Goal: Task Accomplishment & Management: Use online tool/utility

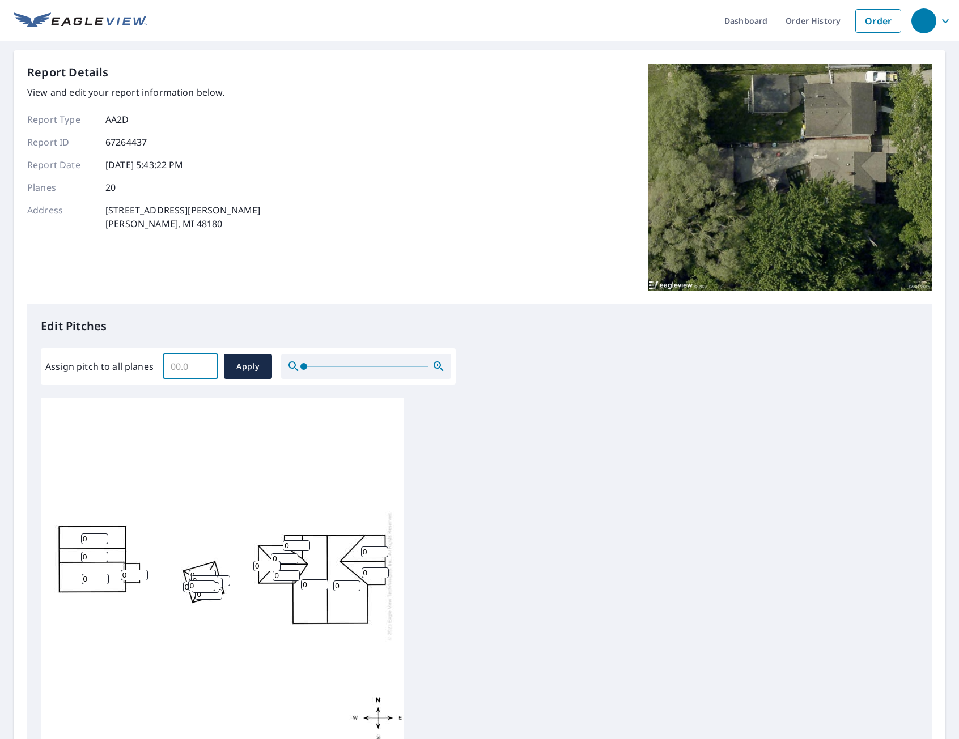
click at [191, 369] on input "Assign pitch to all planes" at bounding box center [191, 367] width 56 height 32
type input "5"
click at [246, 371] on span "Apply" at bounding box center [248, 367] width 30 height 14
type input "5"
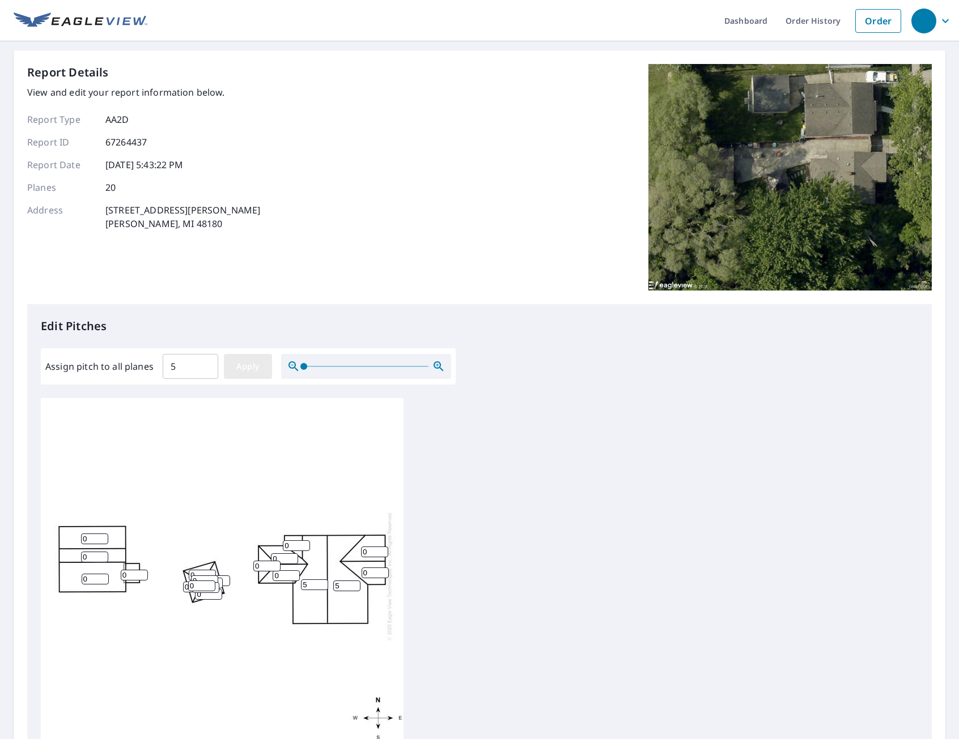
type input "5"
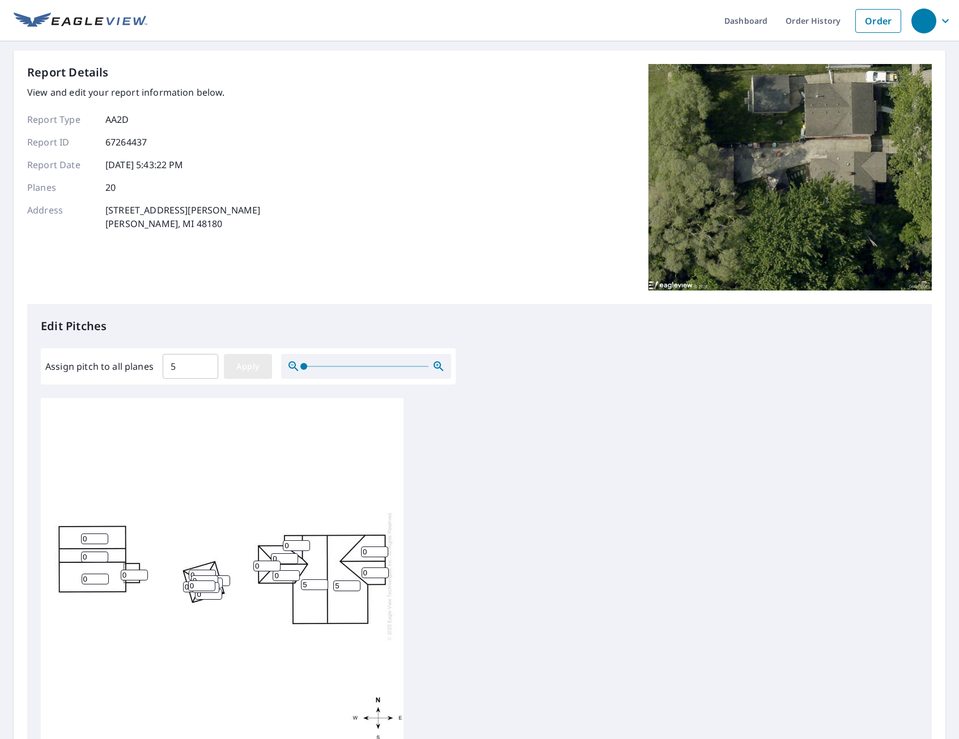
type input "5"
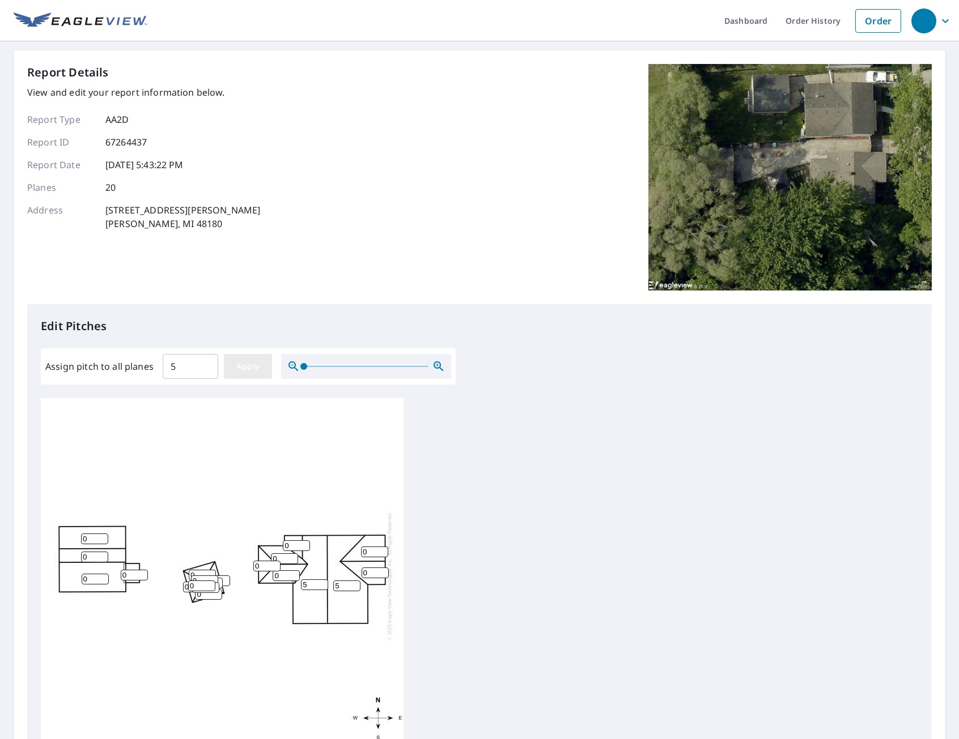
type input "5"
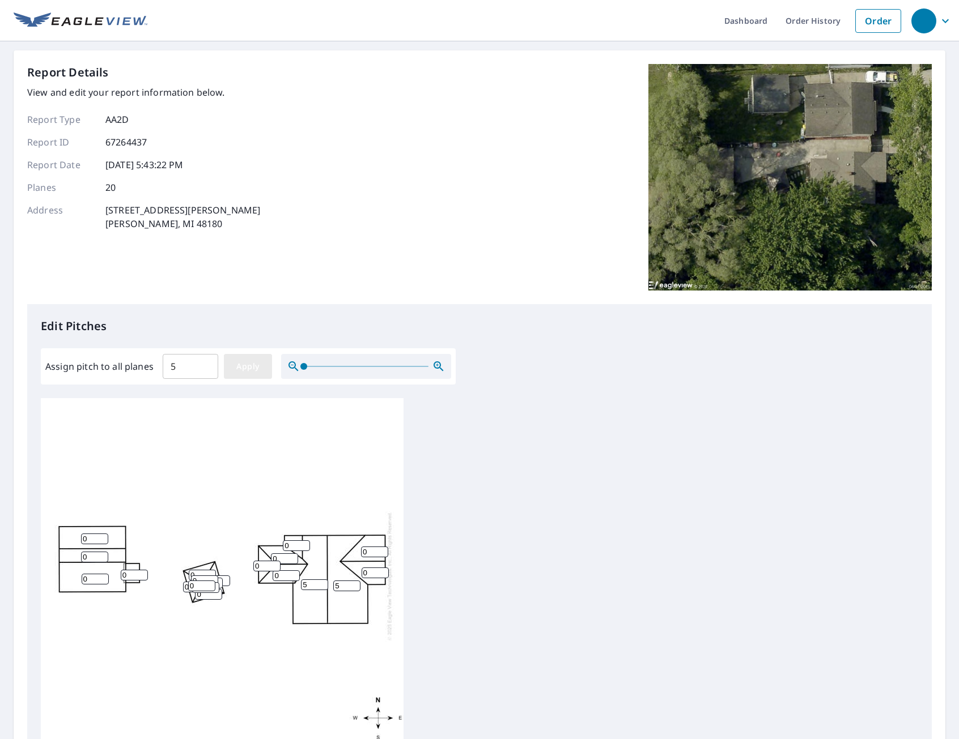
type input "5"
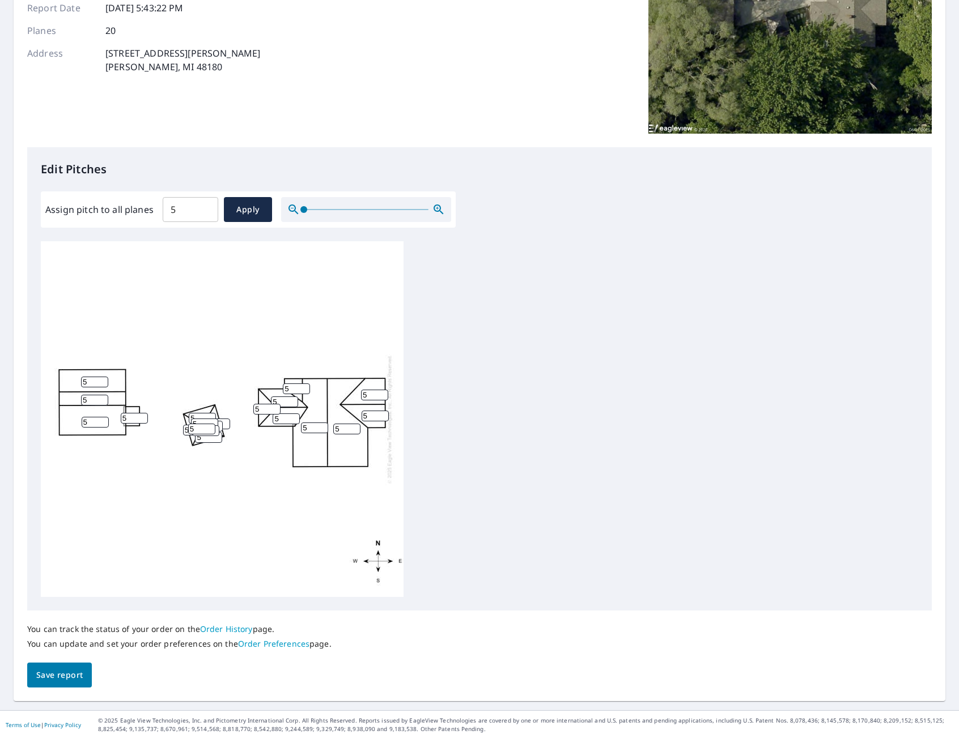
click at [198, 429] on input "5" at bounding box center [201, 429] width 27 height 11
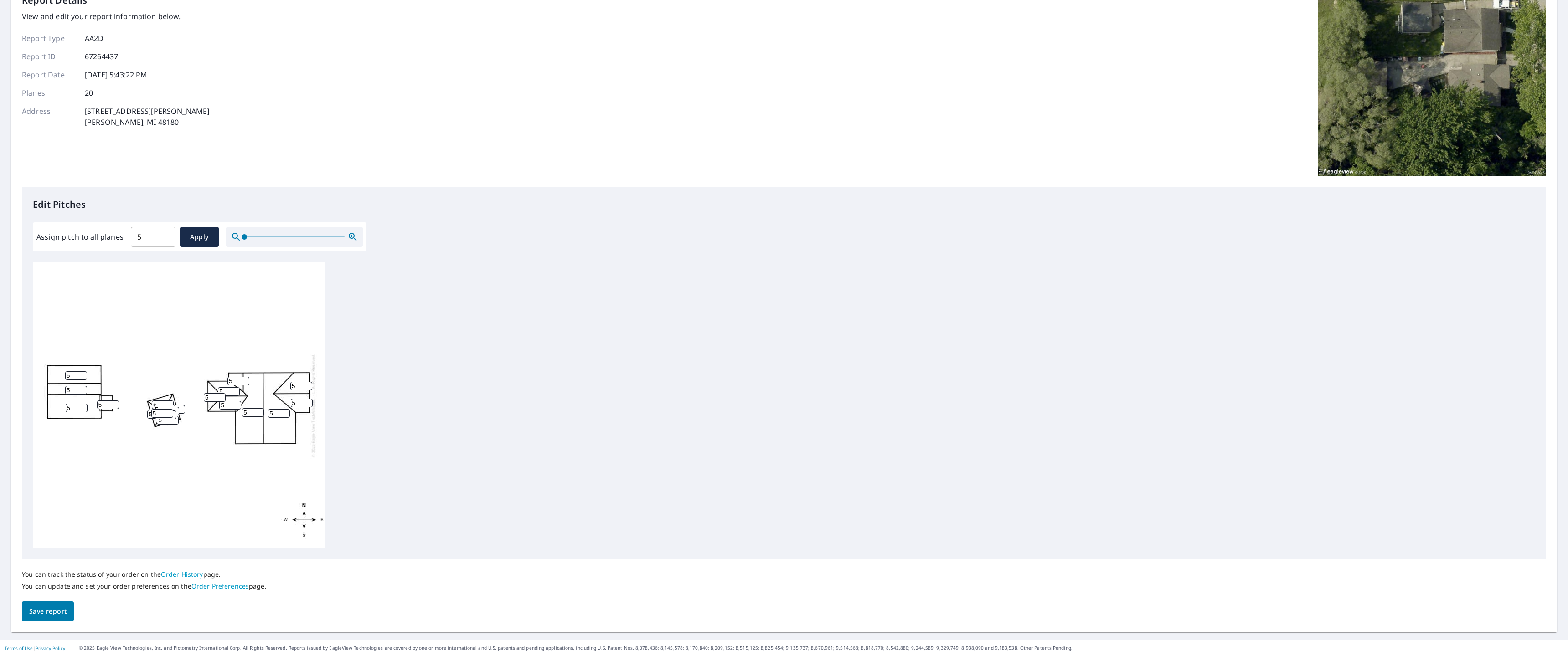
click at [694, 248] on div "Edit Pitches Assign pitch to all planes 5 ​ Apply 5 5 5 5 5 5 5 5 5 5 5 5 5 5 5…" at bounding box center [784, 373] width 1525 height 373
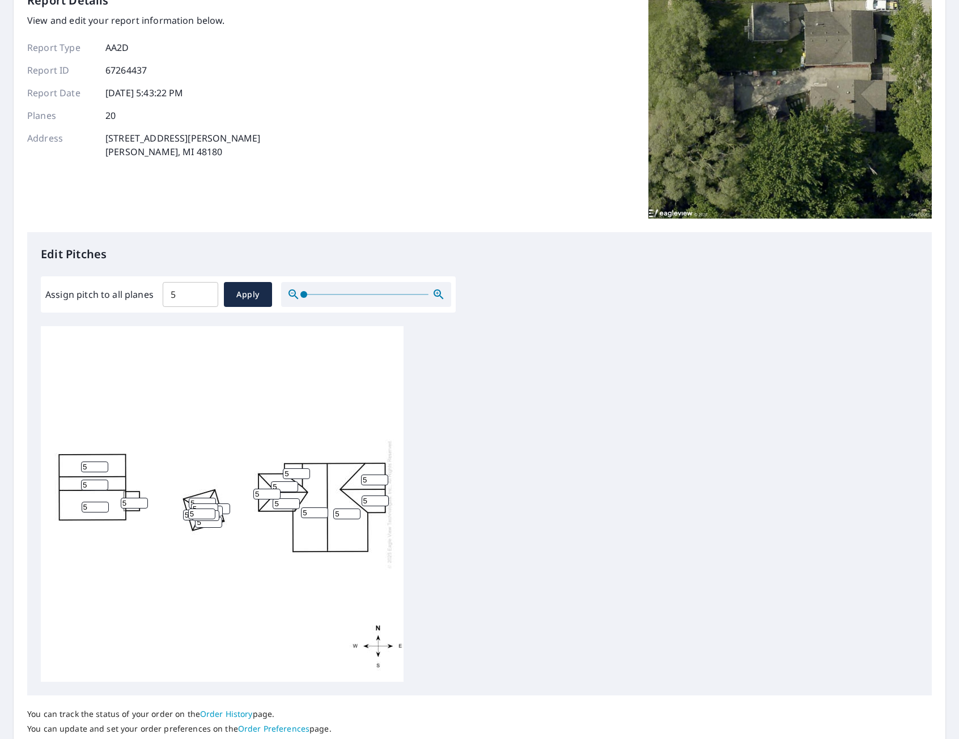
click at [95, 507] on input "5" at bounding box center [95, 507] width 27 height 11
click at [88, 484] on input "5" at bounding box center [94, 485] width 27 height 11
click at [93, 462] on input "5" at bounding box center [94, 467] width 27 height 11
click at [129, 503] on input "5" at bounding box center [134, 503] width 27 height 11
click at [199, 526] on input "5" at bounding box center [208, 522] width 27 height 11
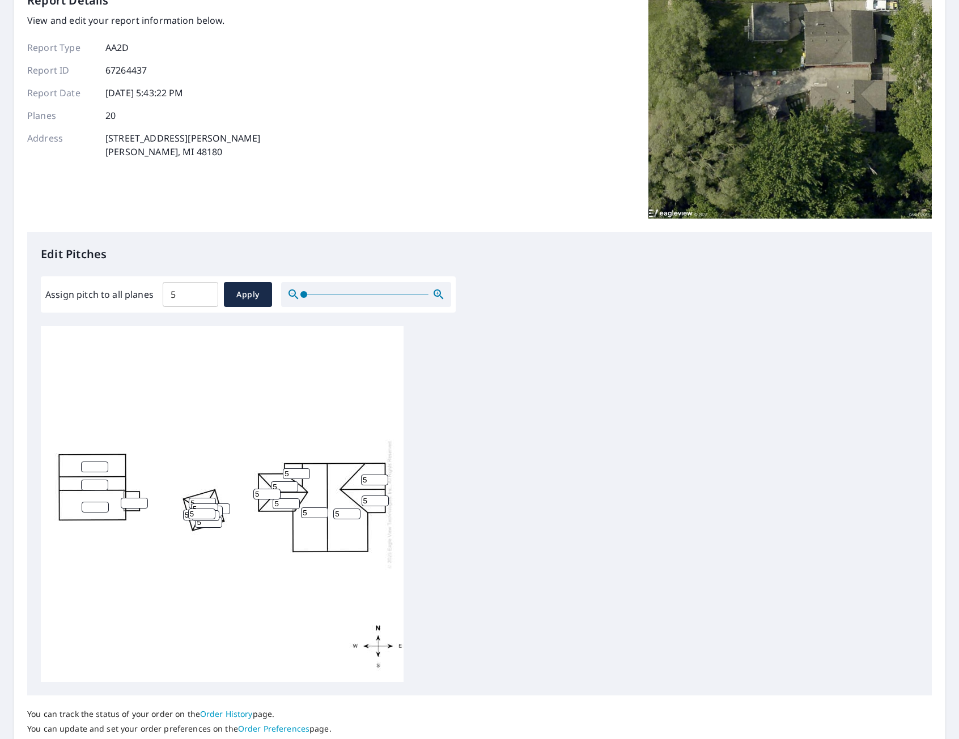
click at [193, 515] on input "5" at bounding box center [201, 514] width 27 height 11
click at [187, 517] on input "5" at bounding box center [196, 515] width 27 height 11
click at [202, 524] on input "5" at bounding box center [208, 522] width 27 height 11
click at [197, 505] on input "5" at bounding box center [204, 509] width 27 height 11
click at [197, 499] on input "5" at bounding box center [202, 503] width 27 height 11
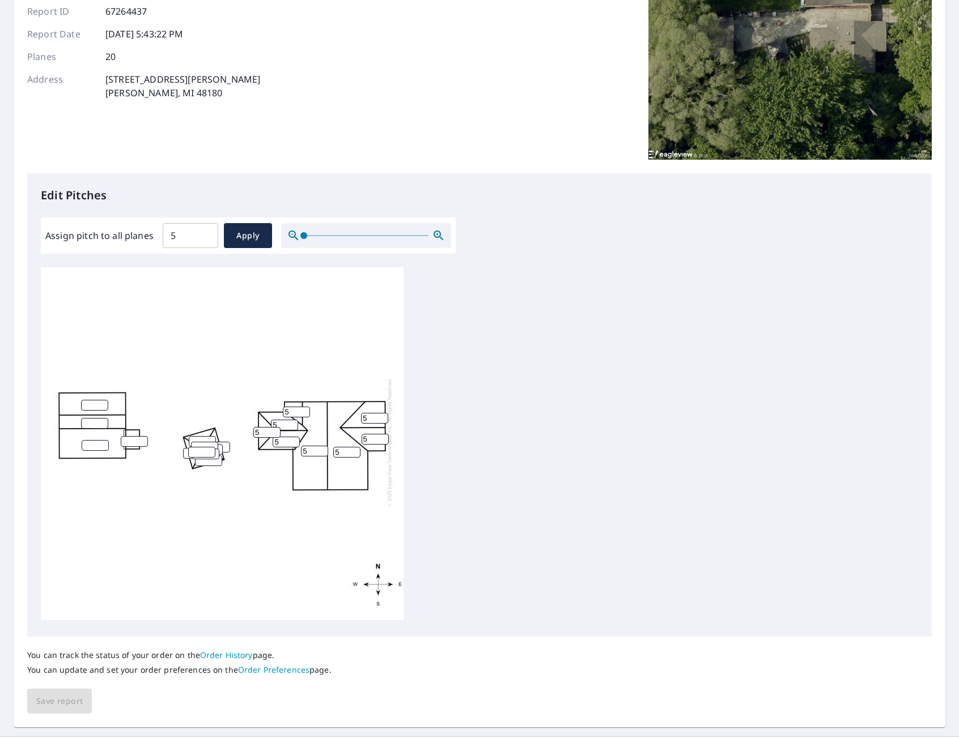
scroll to position [157, 0]
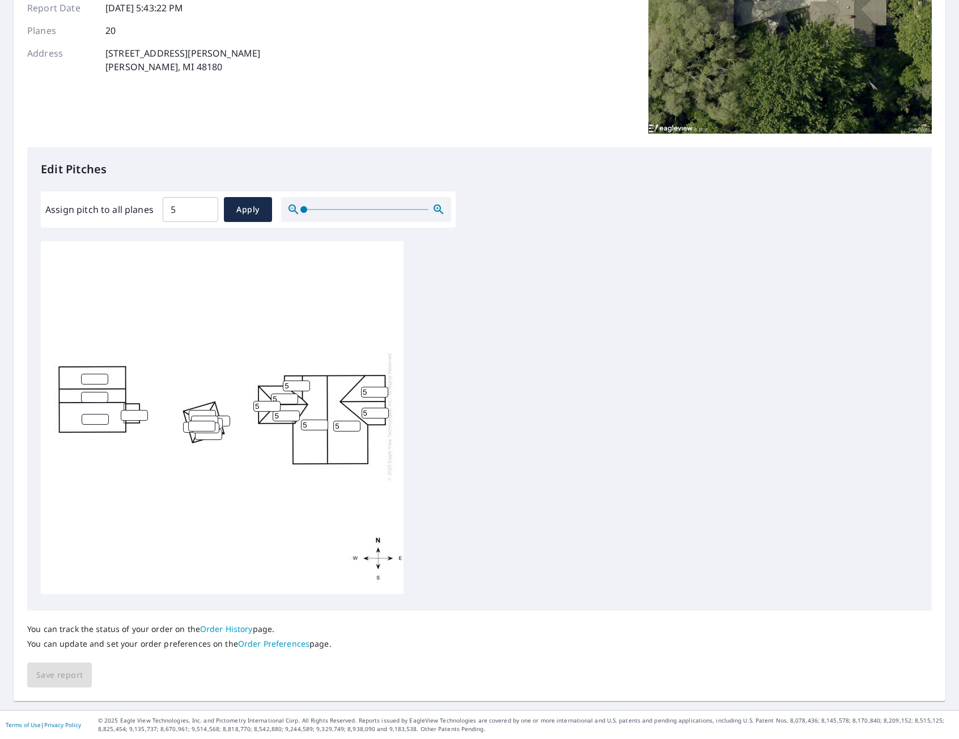
click at [96, 374] on input "number" at bounding box center [94, 379] width 27 height 11
click at [243, 208] on span "Apply" at bounding box center [248, 210] width 30 height 14
type input "5"
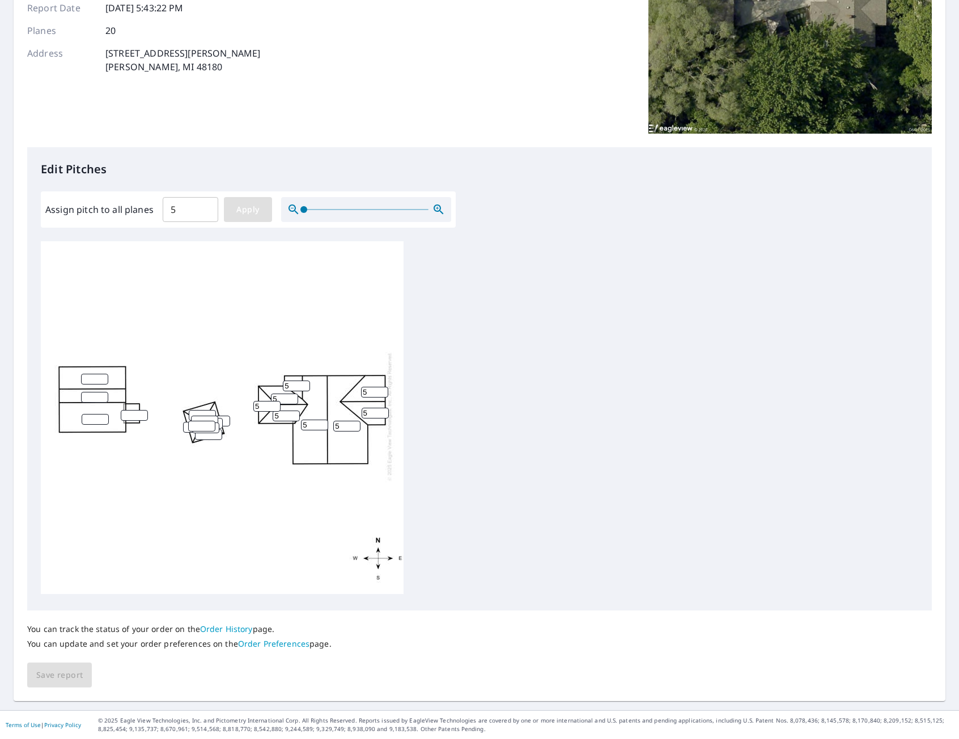
type input "5"
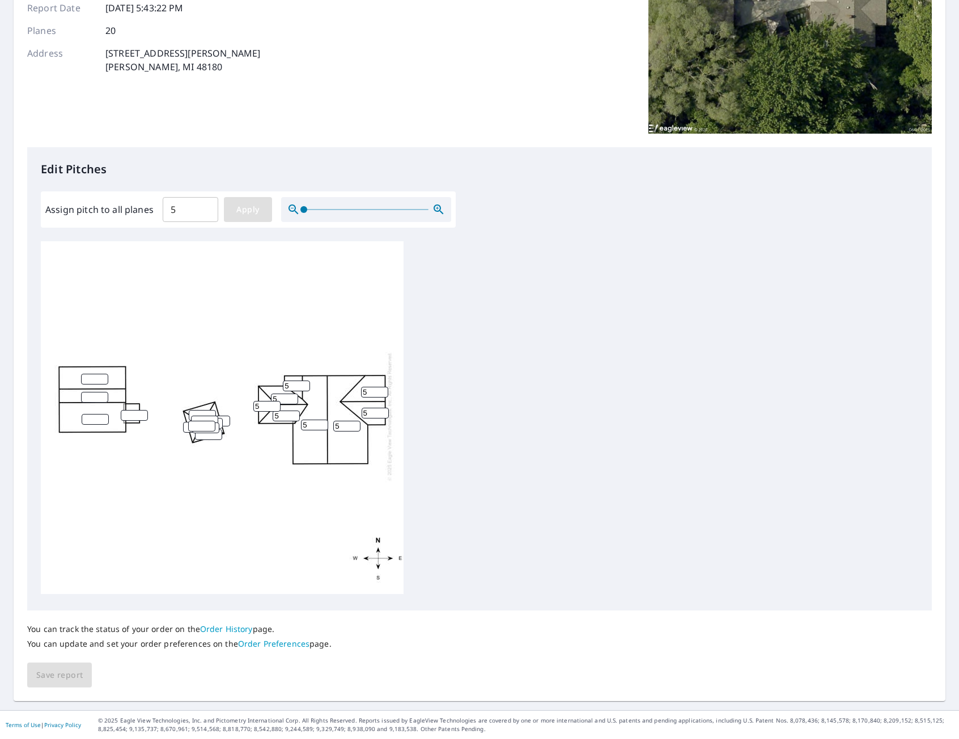
type input "5"
click at [83, 671] on button "Save report" at bounding box center [59, 675] width 65 height 25
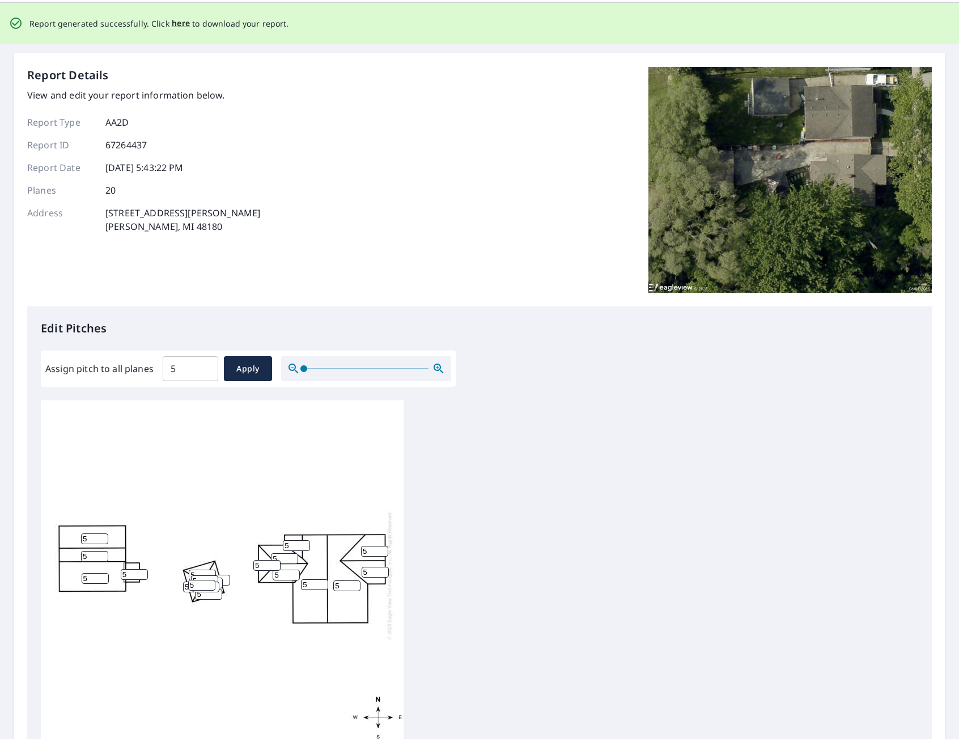
scroll to position [0, 0]
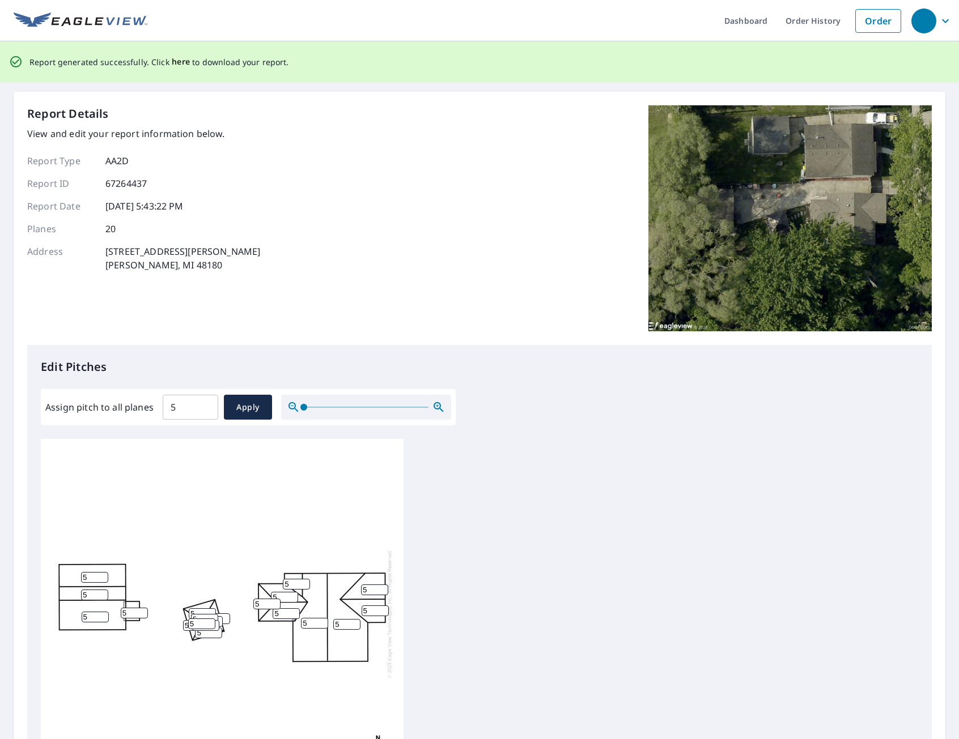
click at [178, 61] on span "here" at bounding box center [181, 62] width 19 height 14
